Goal: Communication & Community: Answer question/provide support

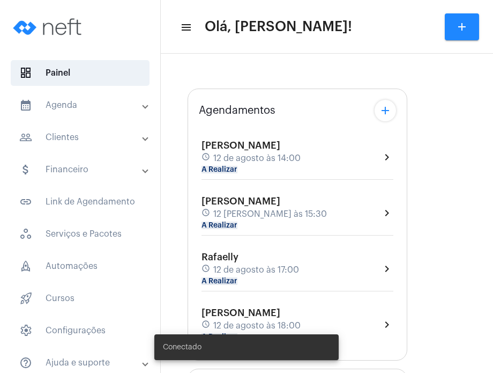
type input "[URL][DOMAIN_NAME][PERSON_NAME][PERSON_NAME]"
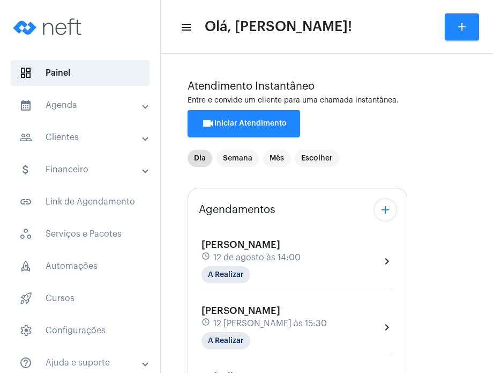
click at [328, 257] on div "[PERSON_NAME] schedule 12 [PERSON_NAME] às 14:00 A Realizar chevron_right" at bounding box center [298, 261] width 192 height 44
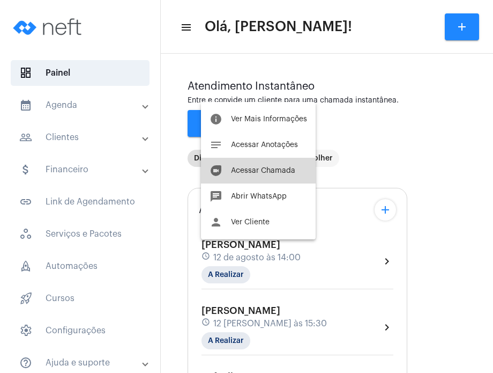
click at [282, 173] on span "Acessar Chamada" at bounding box center [263, 171] width 64 height 8
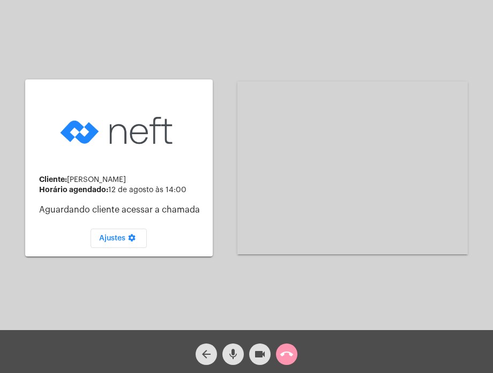
click at [366, 269] on div "Acessando Câmera e Microfone..." at bounding box center [352, 167] width 230 height 327
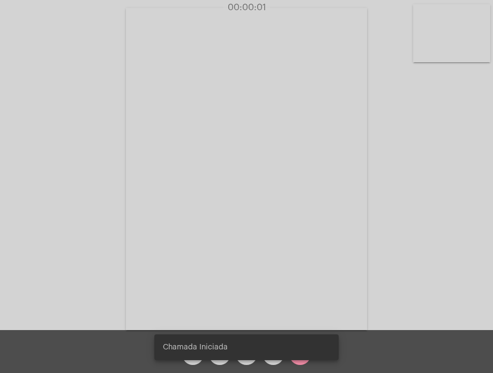
click at [456, 310] on div "Acessando Câmera e Microfone..." at bounding box center [246, 168] width 491 height 330
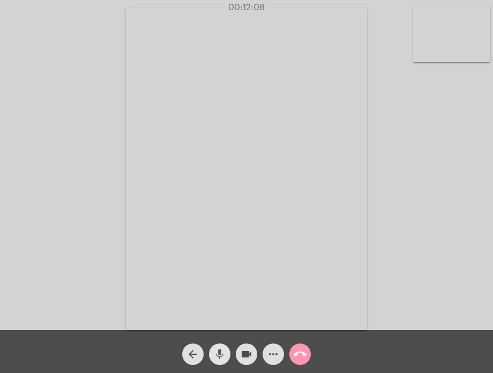
click at [217, 358] on mat-icon "mic" at bounding box center [219, 353] width 13 height 13
click at [246, 351] on mat-icon "videocam" at bounding box center [246, 353] width 13 height 13
click at [246, 351] on mat-icon "videocam_off" at bounding box center [246, 353] width 13 height 13
click at [213, 363] on span "mic_off" at bounding box center [219, 353] width 13 height 21
